Goal: Find specific page/section: Find specific page/section

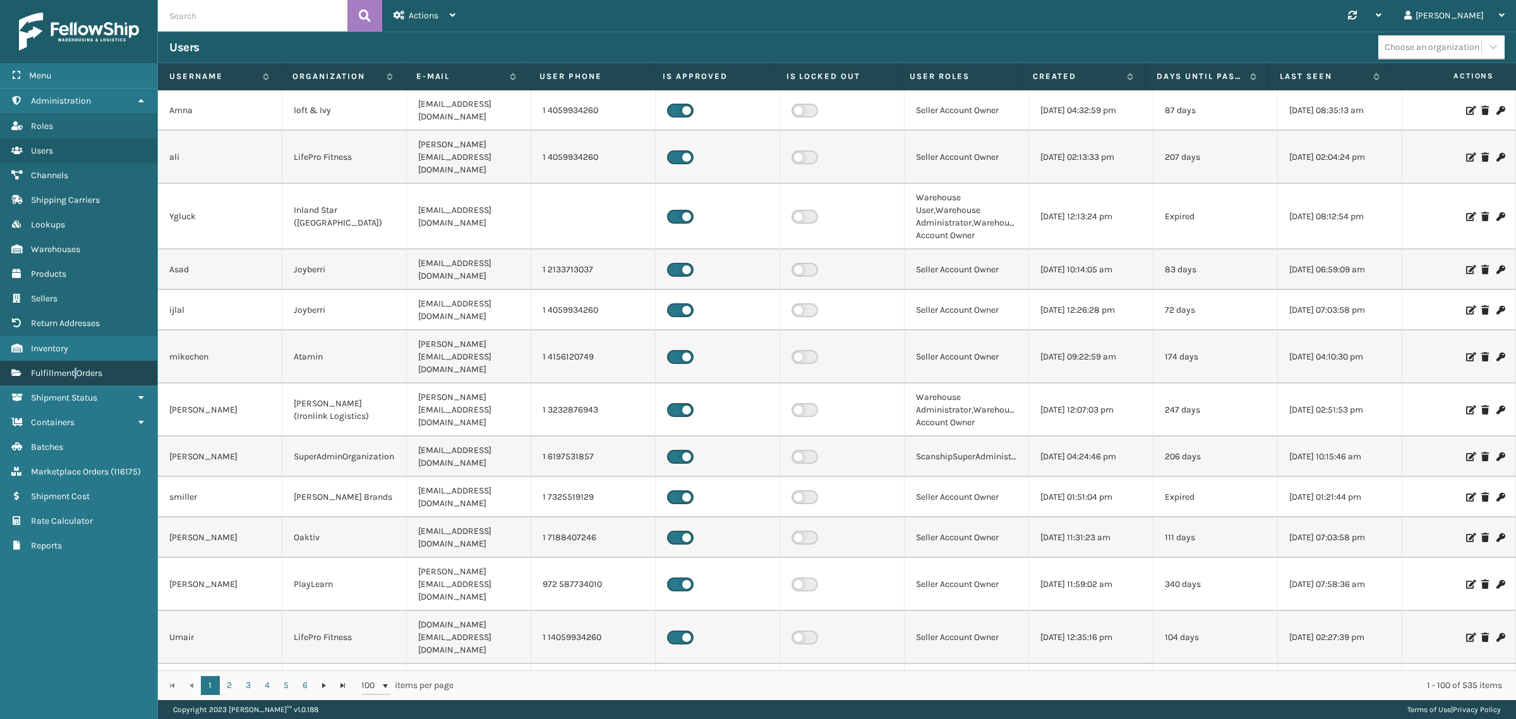
click at [76, 368] on span "Fulfillment Orders" at bounding box center [66, 373] width 71 height 11
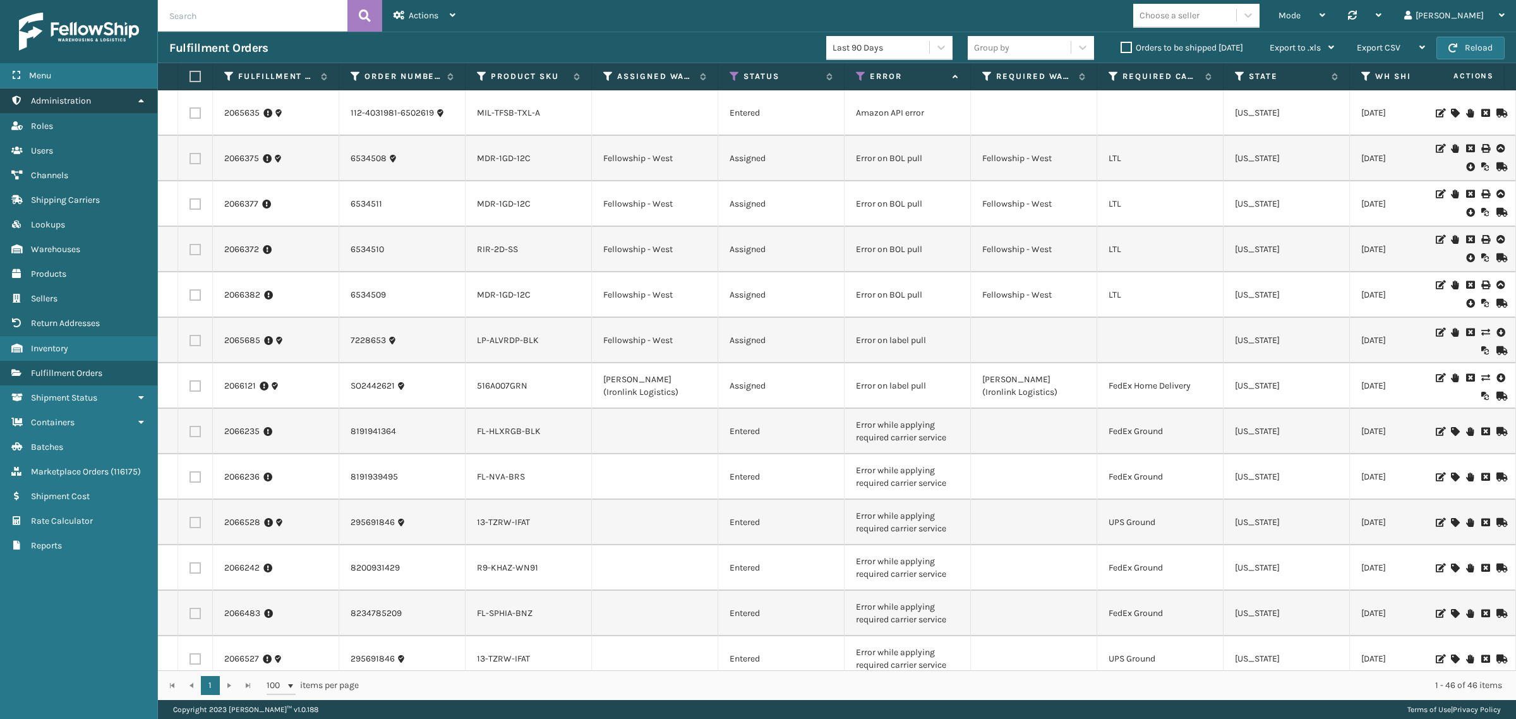
click at [141, 96] on icon at bounding box center [141, 100] width 10 height 9
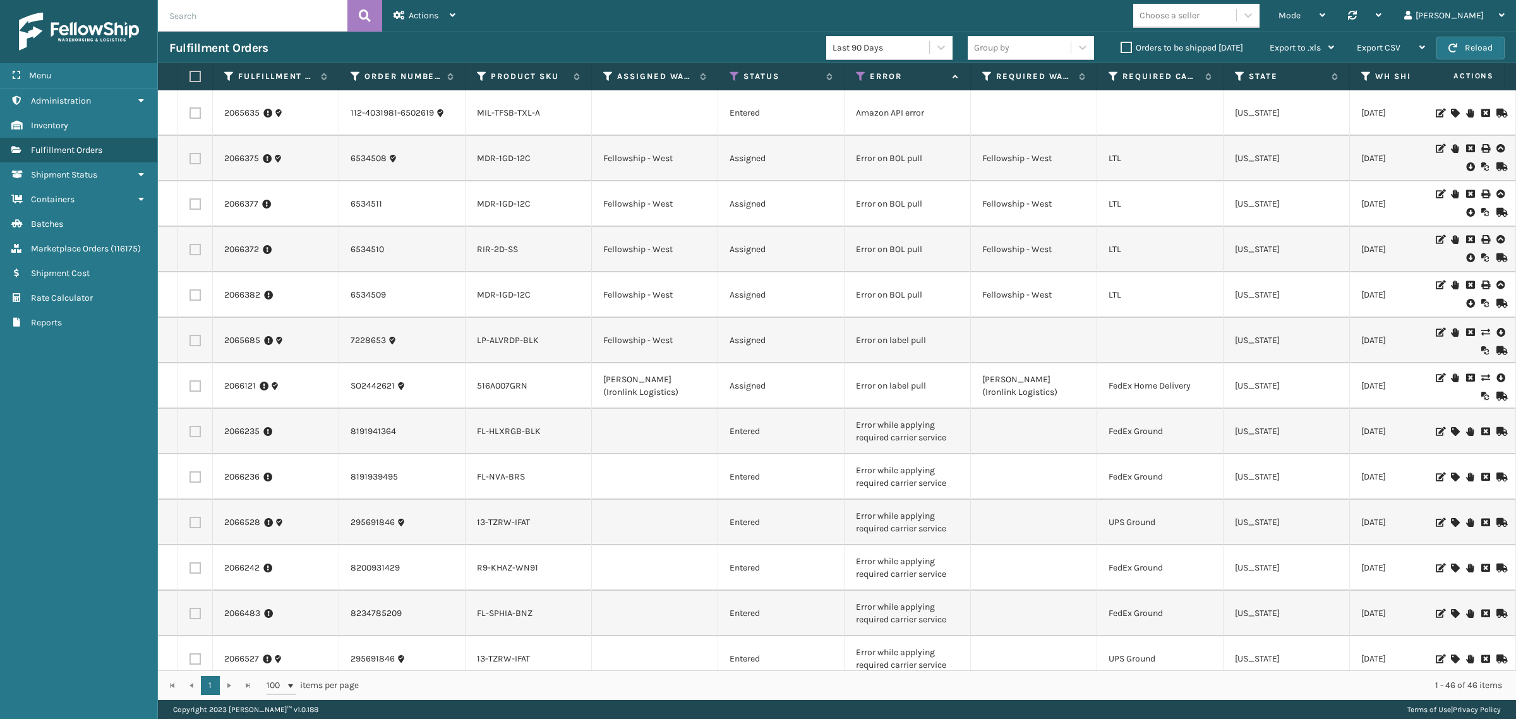
click at [525, 33] on div "Fulfillment Orders Last 90 Days Group by Orders to be shipped [DATE] Export to …" at bounding box center [837, 48] width 1358 height 32
click at [1462, 44] on button "Reload" at bounding box center [1470, 48] width 68 height 23
